Goal: Transaction & Acquisition: Purchase product/service

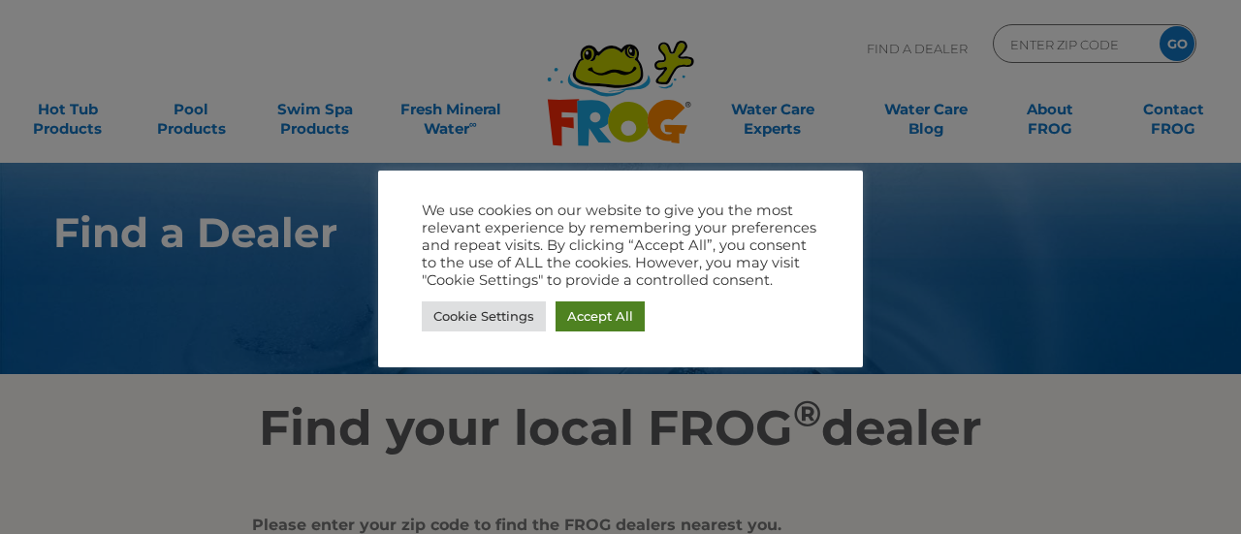
click at [603, 319] on link "Accept All" at bounding box center [600, 317] width 89 height 30
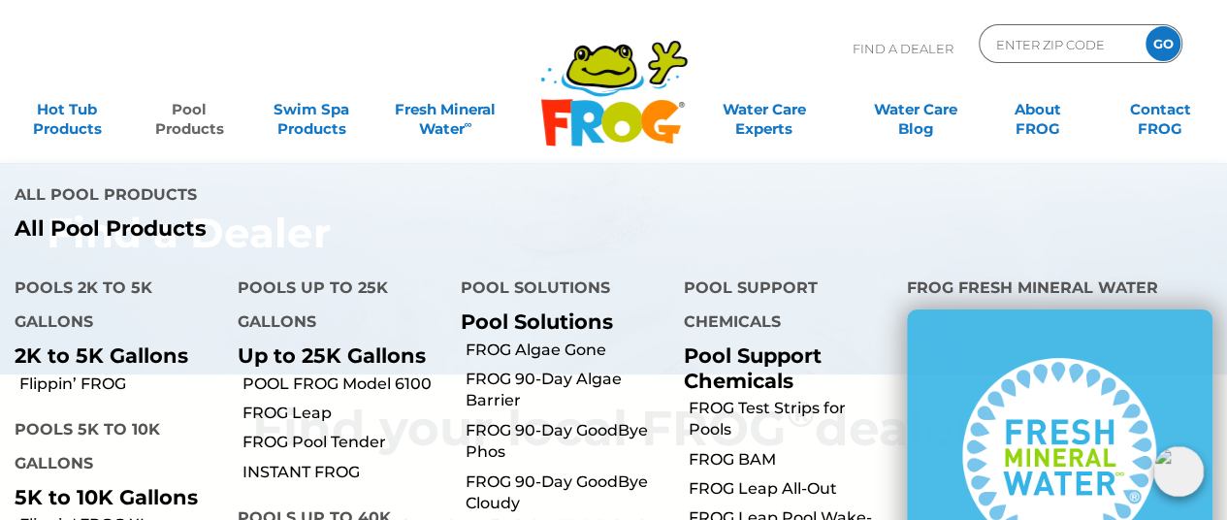
click at [203, 113] on link "Pool Products" at bounding box center [189, 109] width 95 height 39
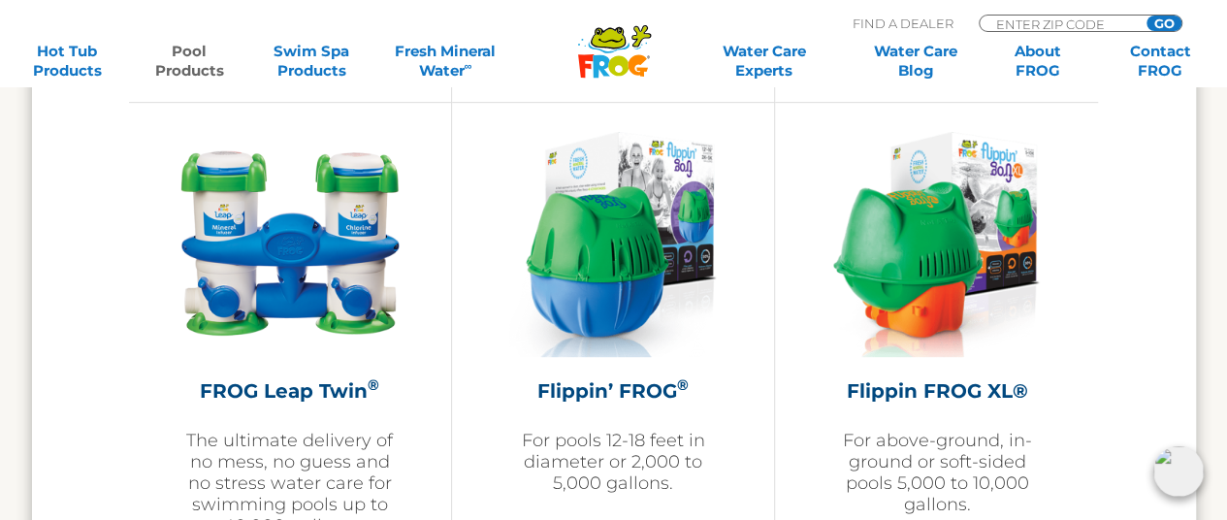
scroll to position [4137, 0]
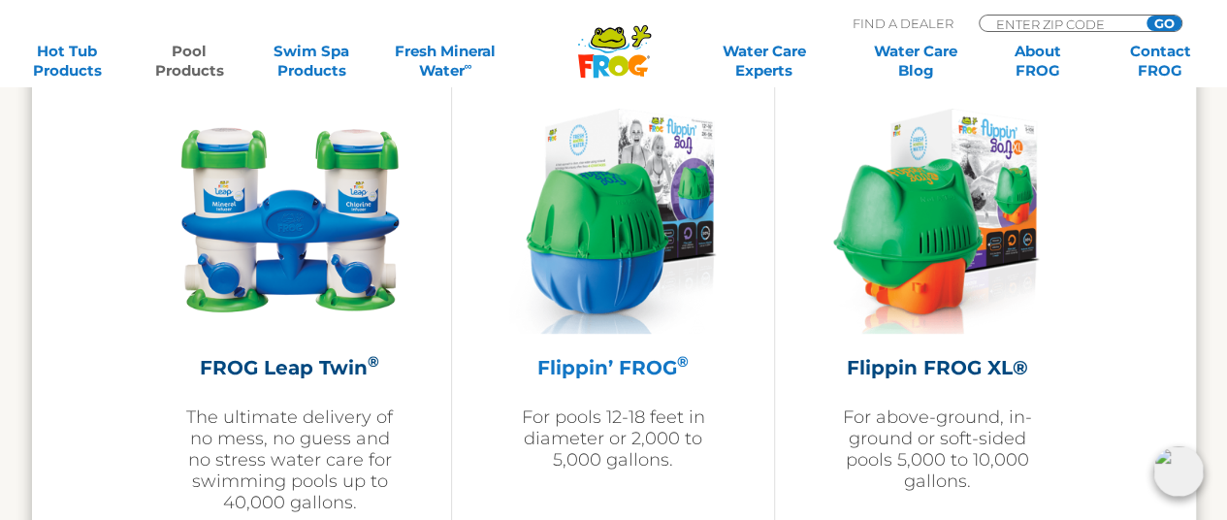
click at [577, 304] on img at bounding box center [613, 221] width 208 height 225
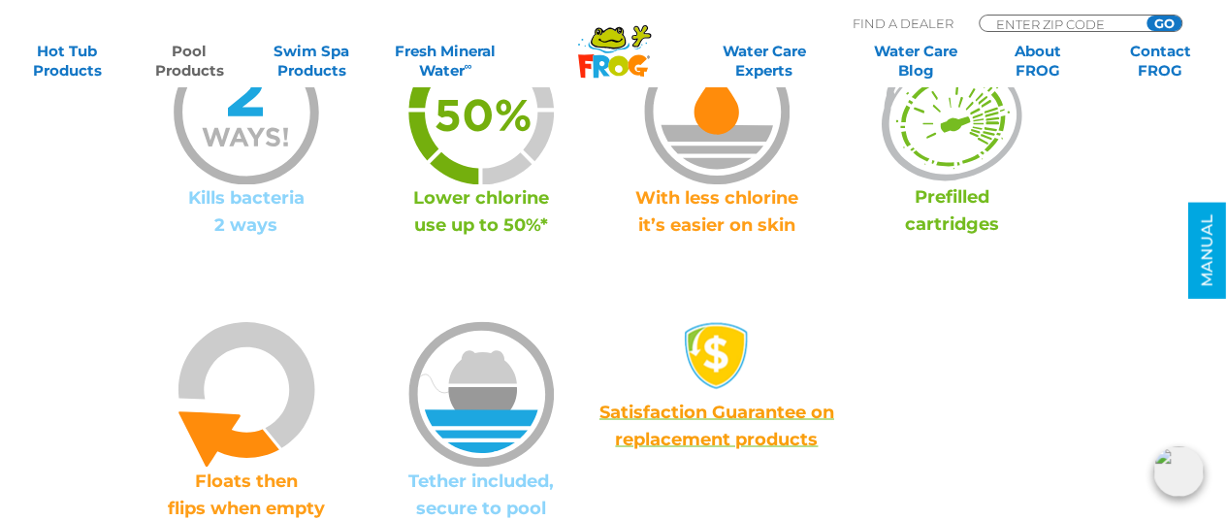
scroll to position [1422, 0]
